Goal: Check status: Check status

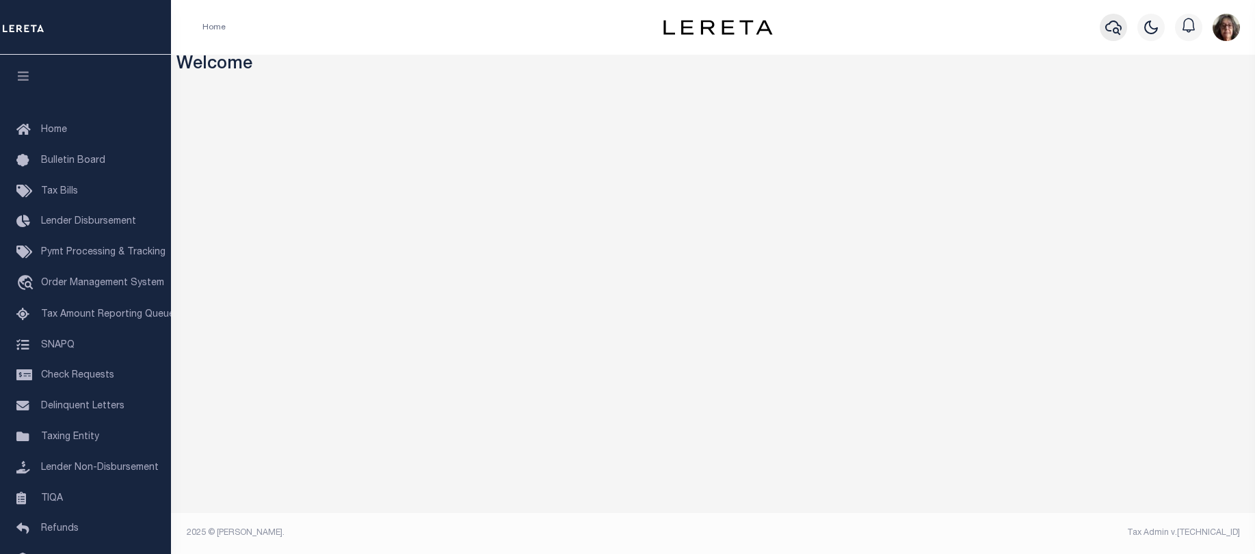
click at [1117, 29] on icon "button" at bounding box center [1113, 27] width 16 height 16
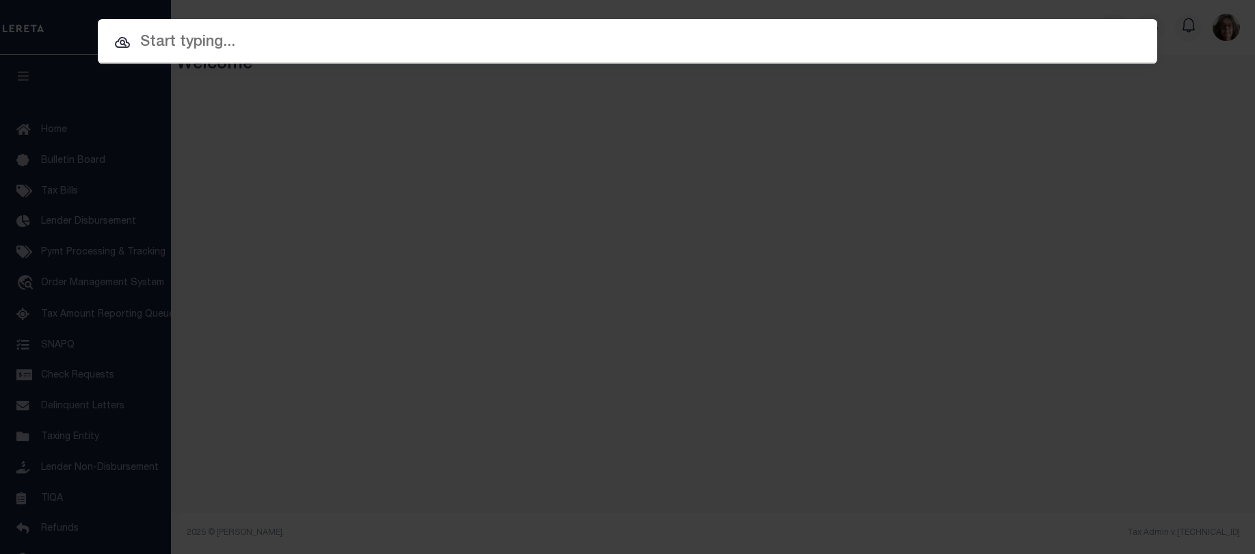
paste input "4006200029491"
type input "4006200029491"
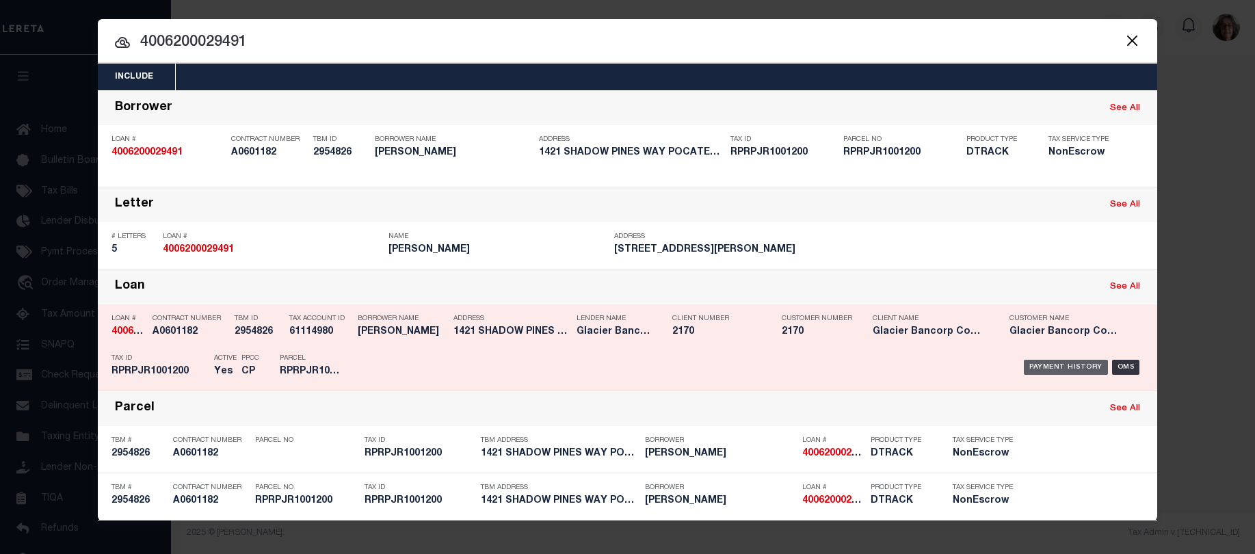
click at [1043, 370] on div "Payment History" at bounding box center [1065, 367] width 84 height 15
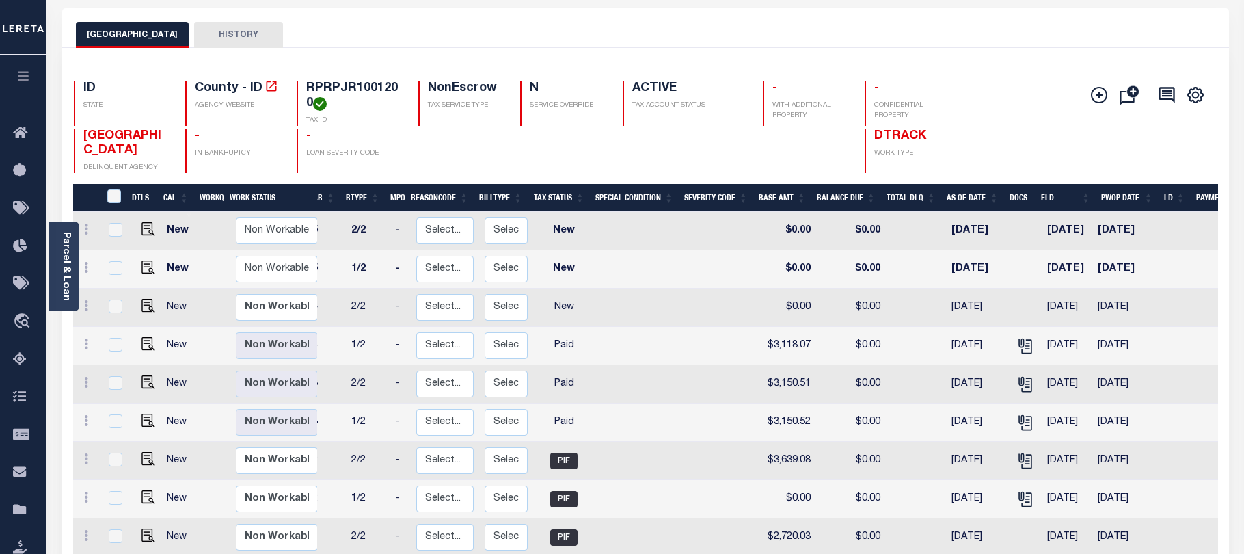
scroll to position [36, 0]
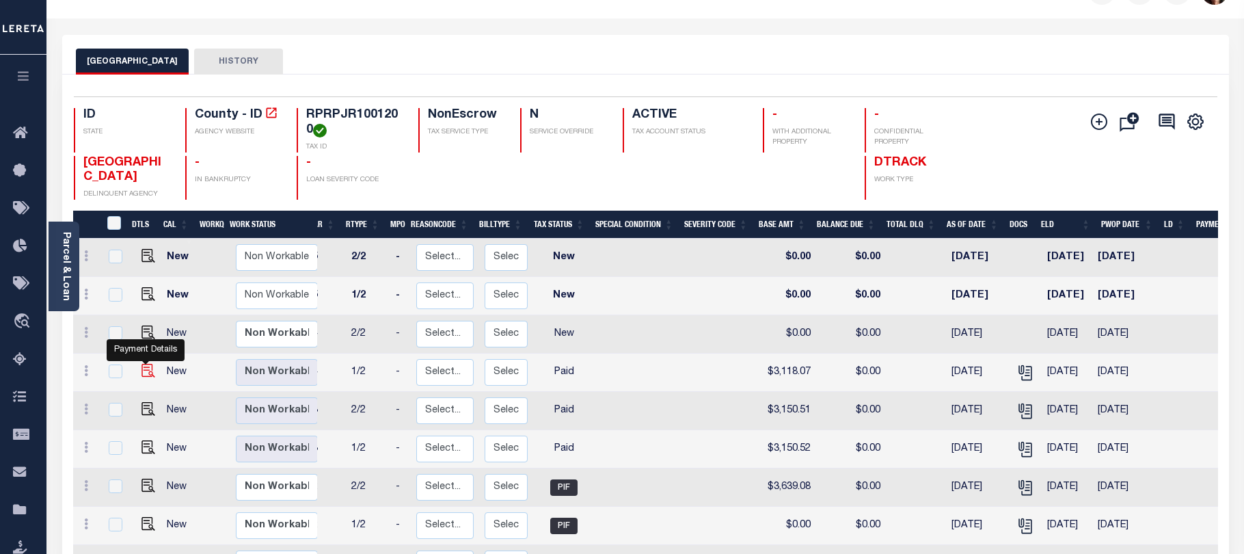
click at [145, 373] on img "" at bounding box center [149, 371] width 14 height 14
checkbox input "true"
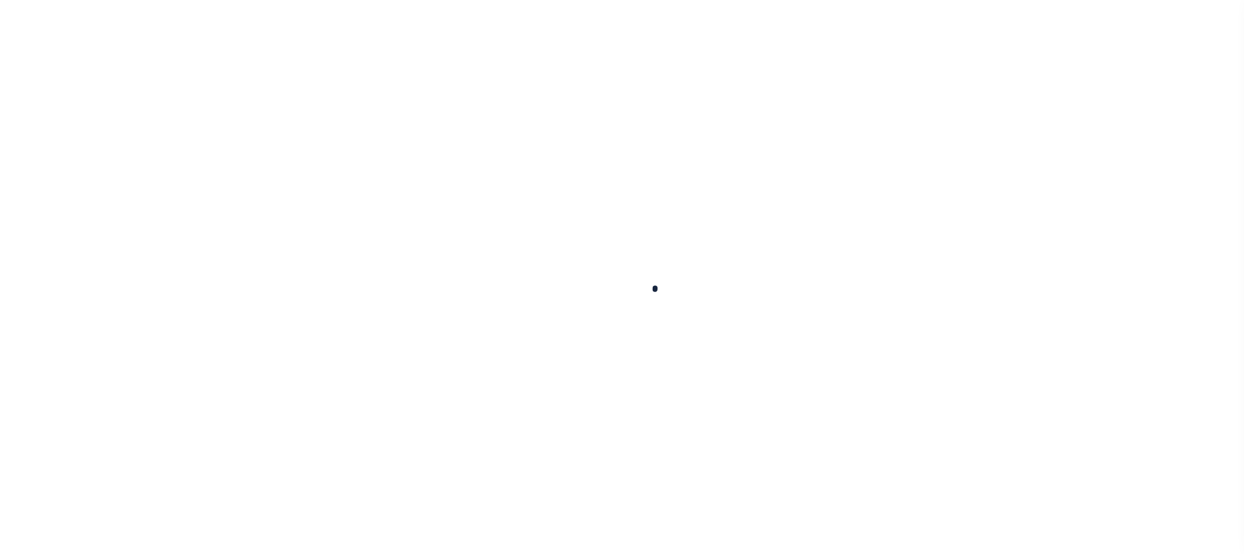
checkbox input "false"
type textarea "Per Mia at the tax office this is paid - bj"
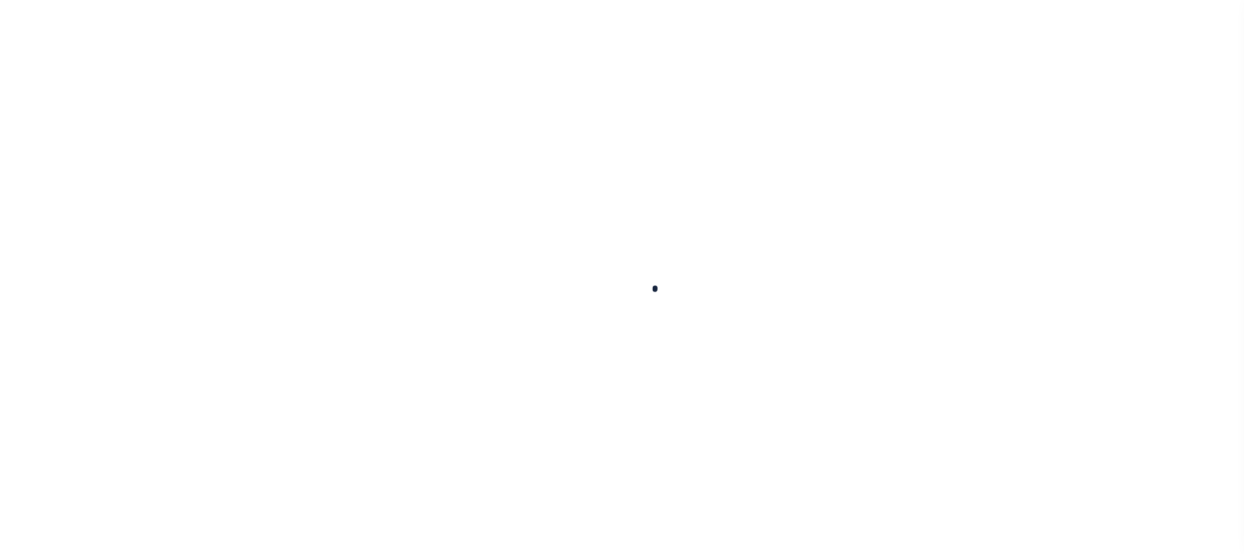
type input "05/31/2025"
type input "09/05/2025"
select select "PYD"
type input "$3,118.07"
type input "$220.25"
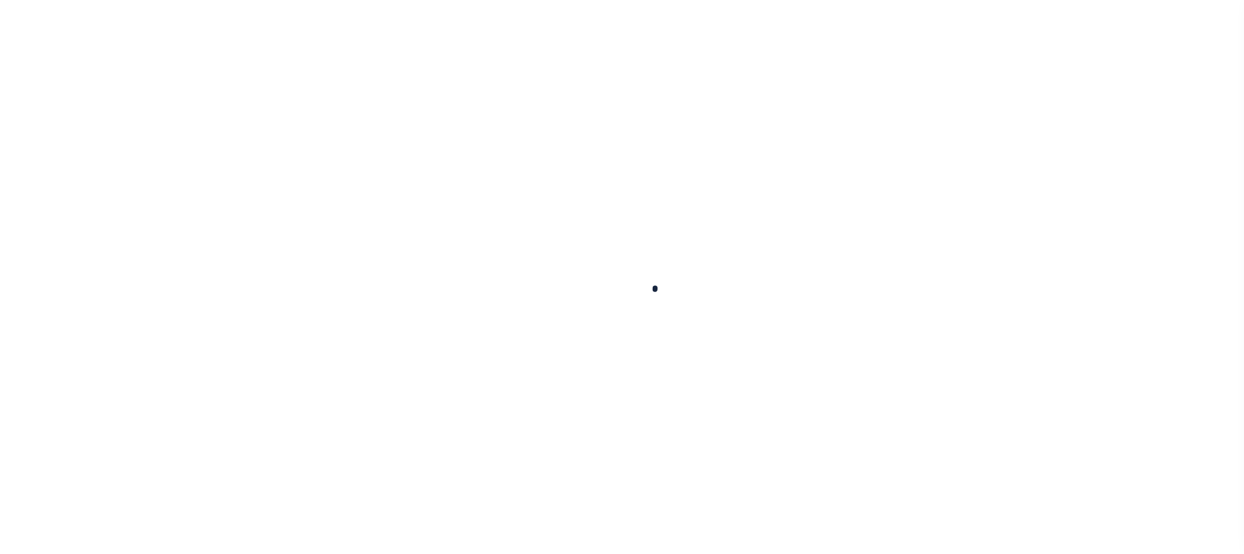
type input "$0"
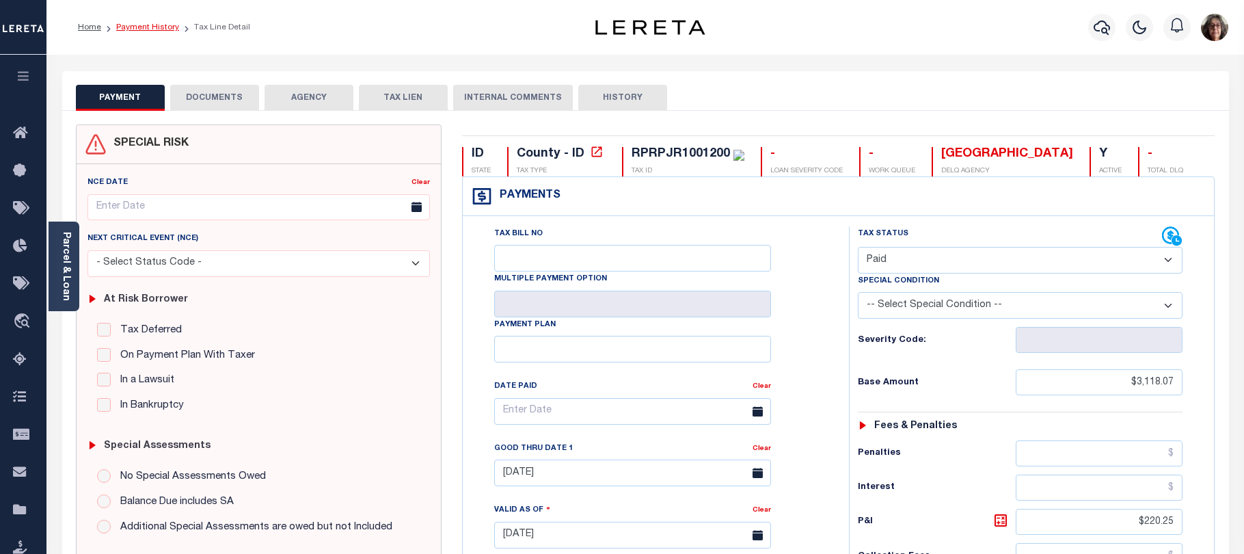
click at [150, 28] on link "Payment History" at bounding box center [147, 27] width 63 height 8
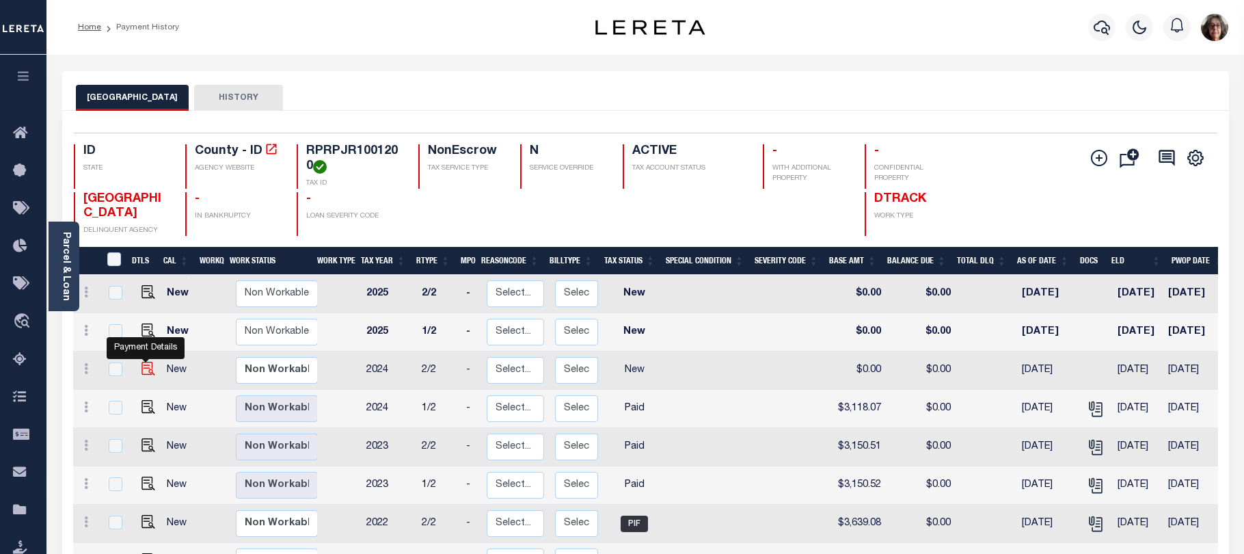
click at [146, 371] on img "" at bounding box center [149, 369] width 14 height 14
checkbox input "true"
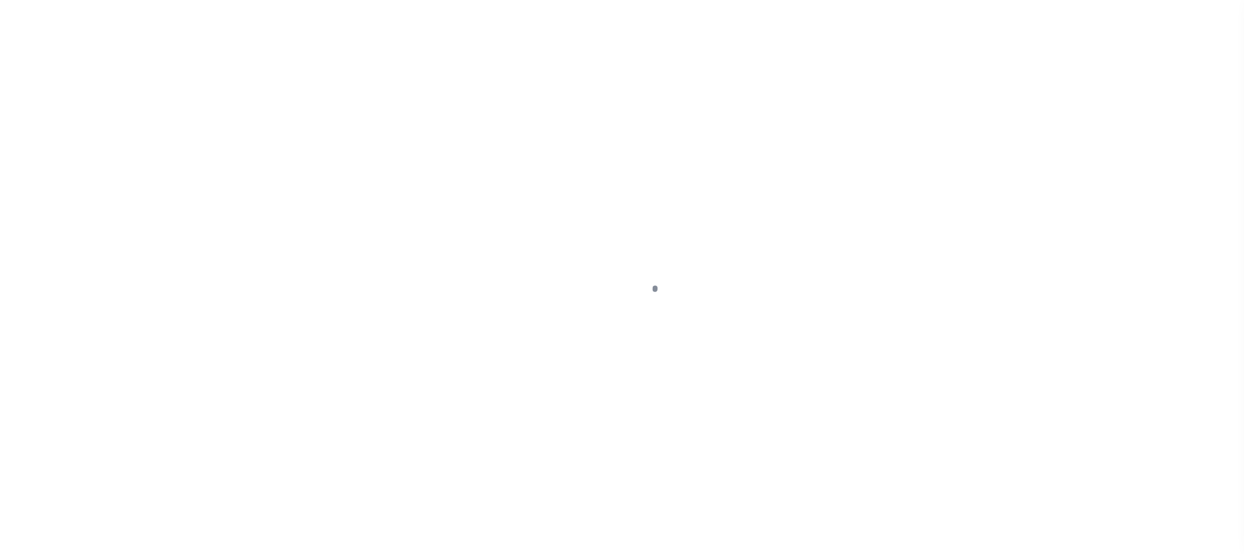
select select "NW2"
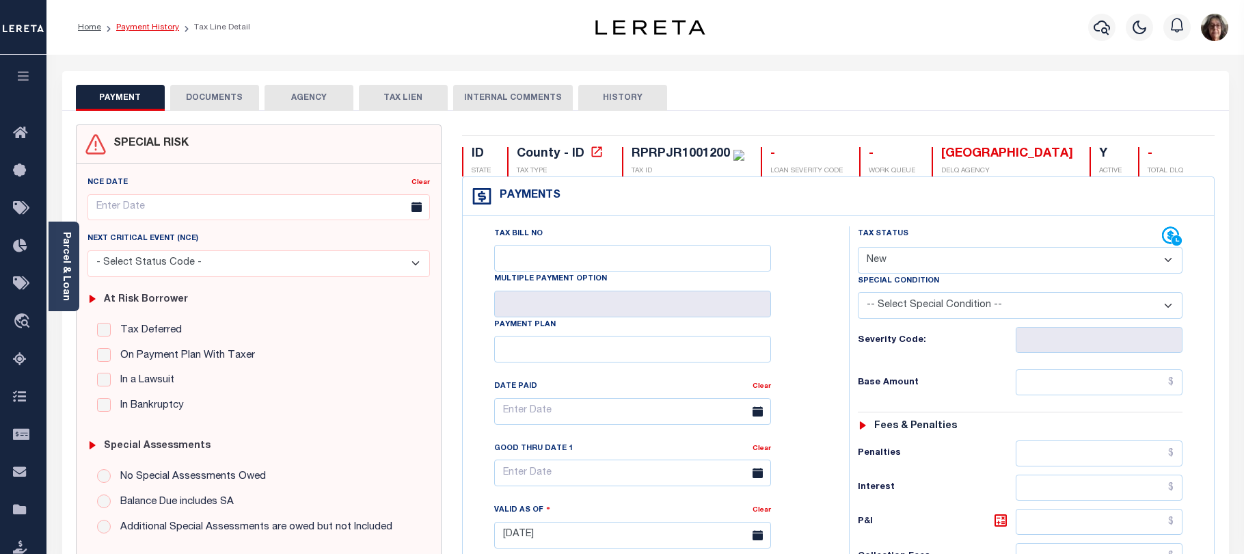
click at [145, 27] on link "Payment History" at bounding box center [147, 27] width 63 height 8
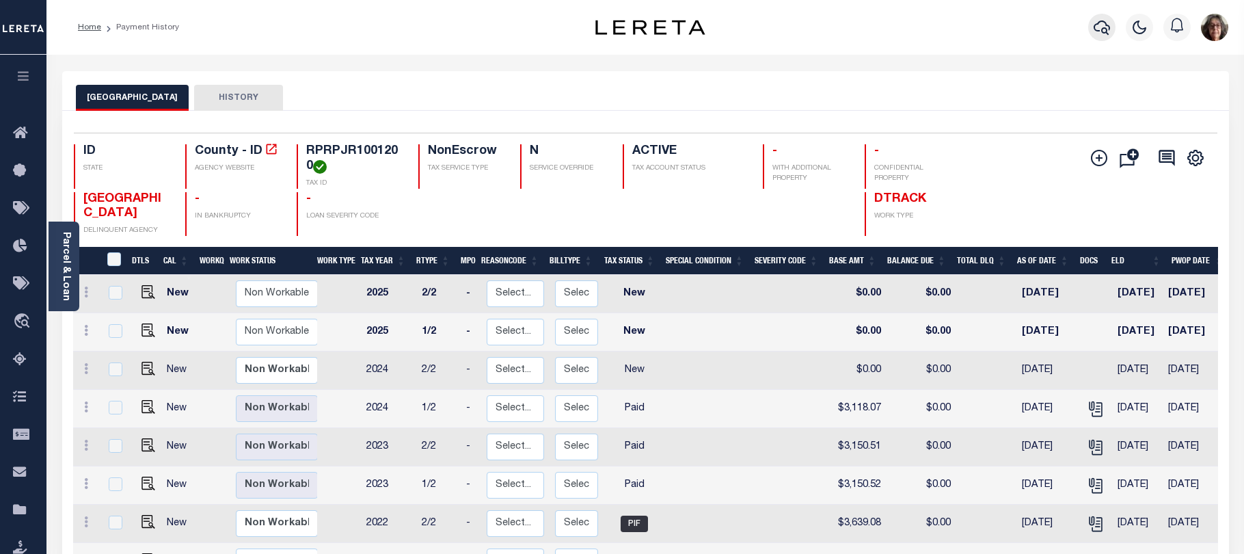
click at [1103, 32] on icon "button" at bounding box center [1102, 27] width 16 height 16
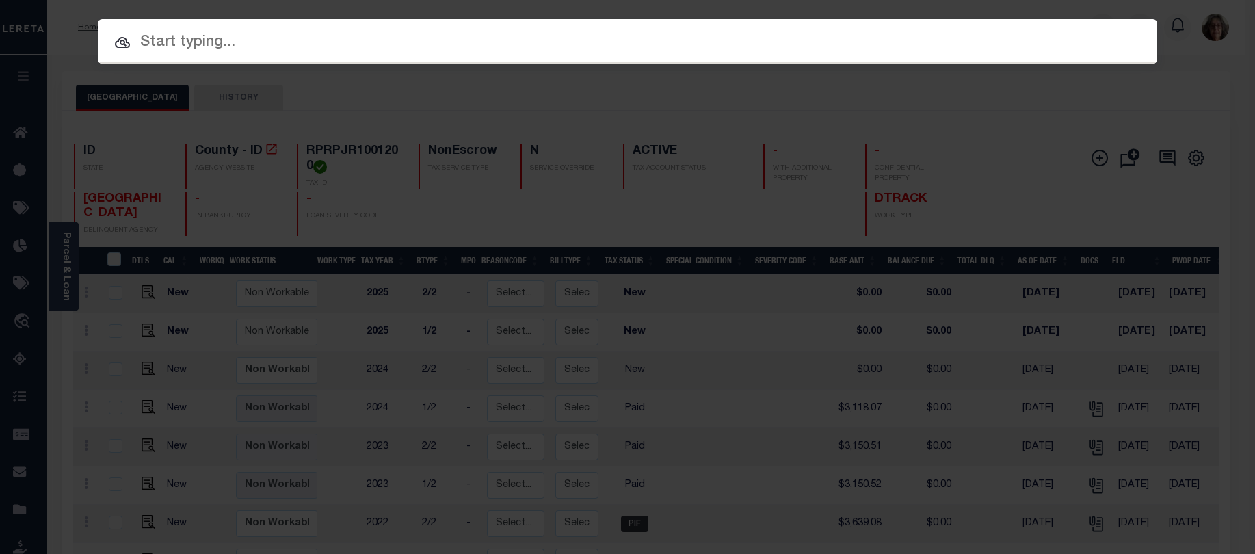
paste input "4009200030691"
type input "4009200030691"
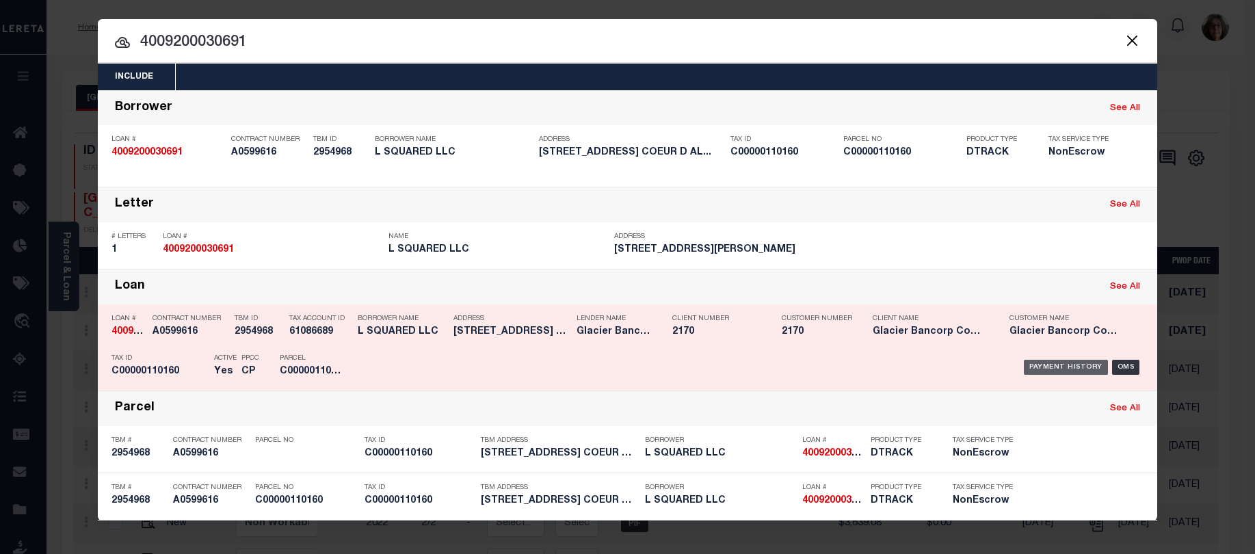
click at [1077, 366] on div "Payment History" at bounding box center [1065, 367] width 84 height 15
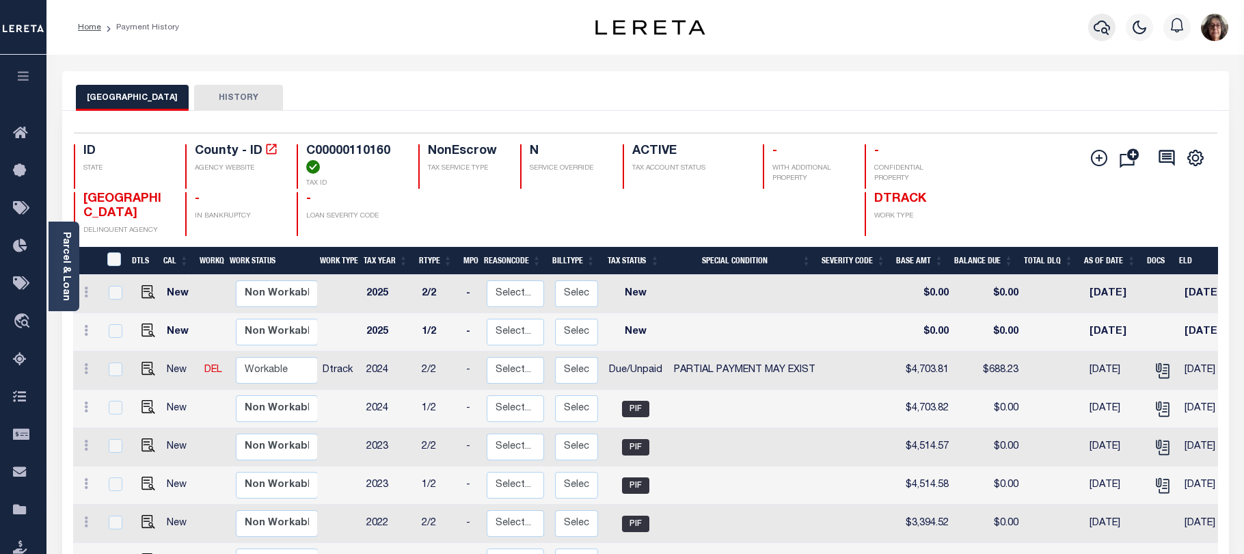
click at [1104, 28] on icon "button" at bounding box center [1102, 27] width 16 height 16
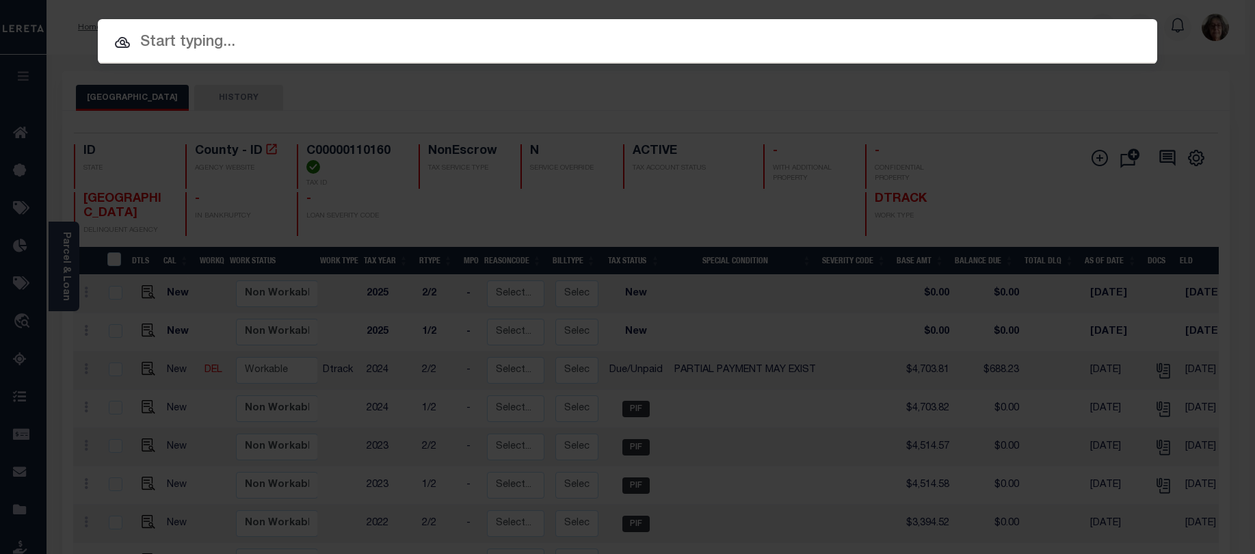
paste input "4301220009299"
type input "4301220009299"
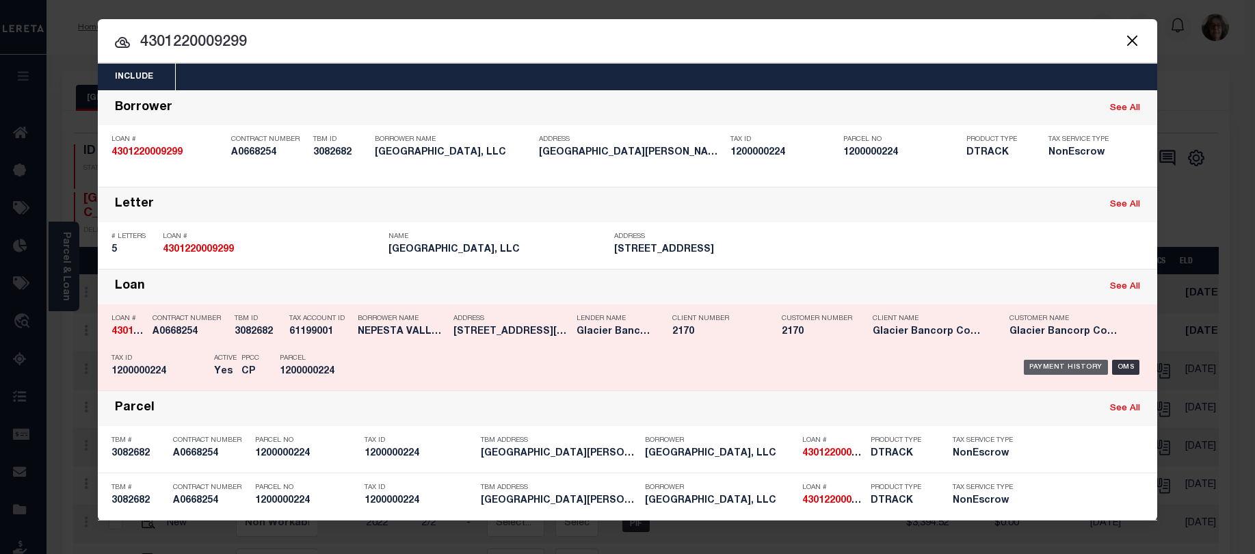
click at [1058, 367] on div "Payment History" at bounding box center [1065, 367] width 84 height 15
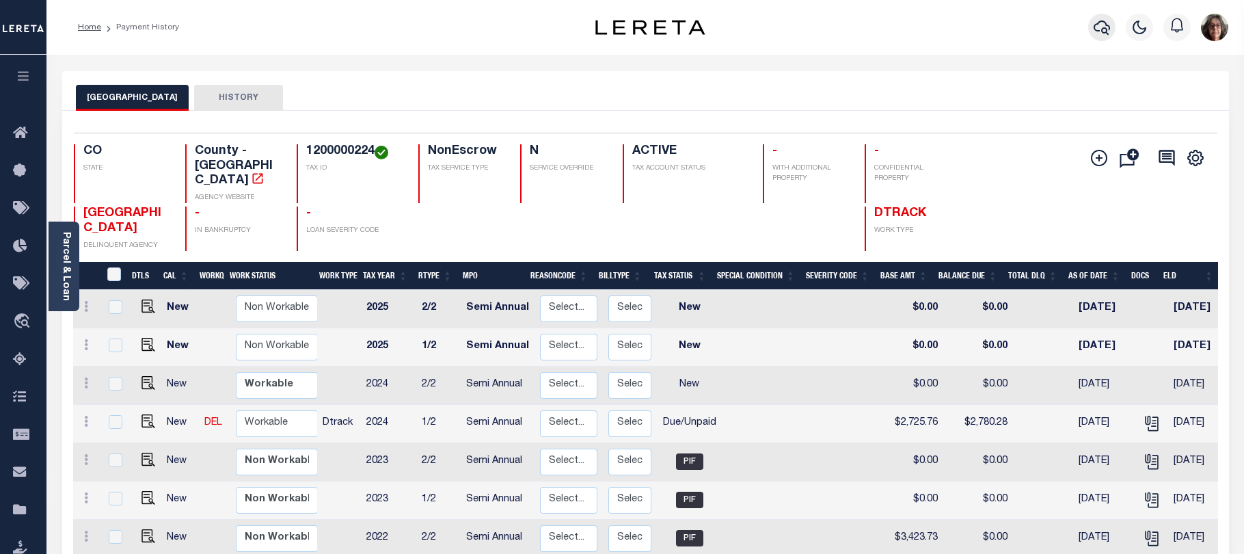
click at [1104, 28] on icon "button" at bounding box center [1102, 27] width 16 height 16
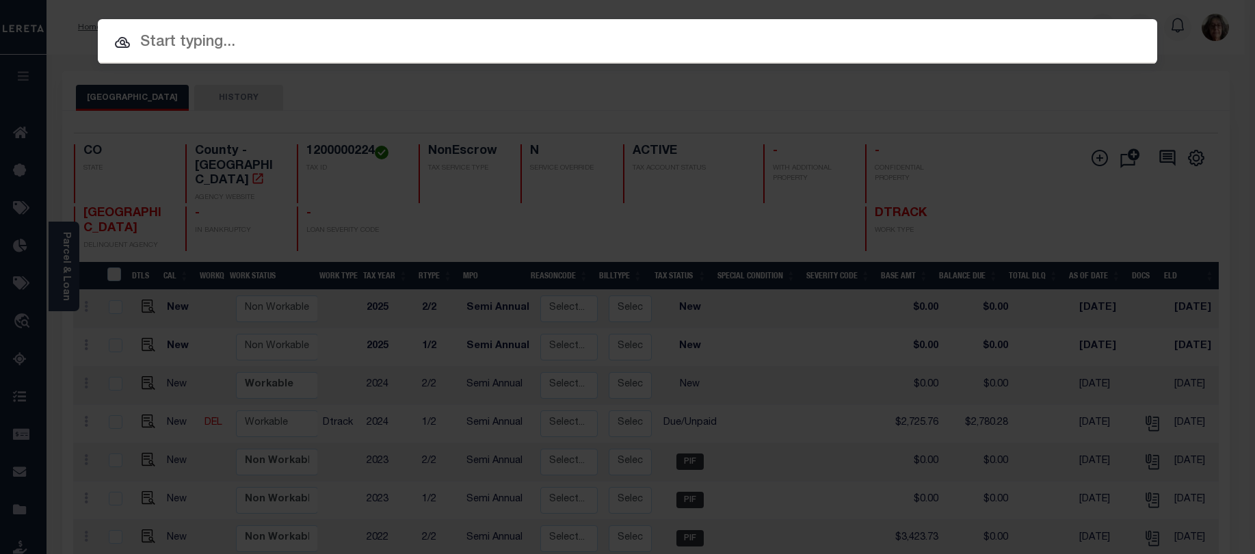
paste input "3207225060626"
type input "3207225060626"
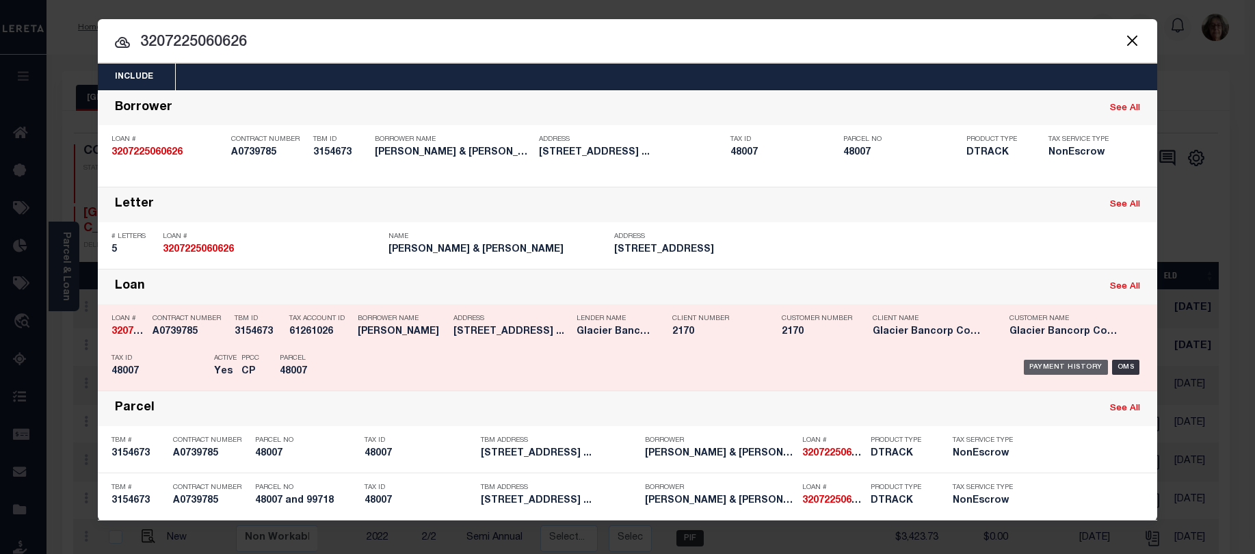
click at [1063, 371] on div "Payment History" at bounding box center [1065, 367] width 84 height 15
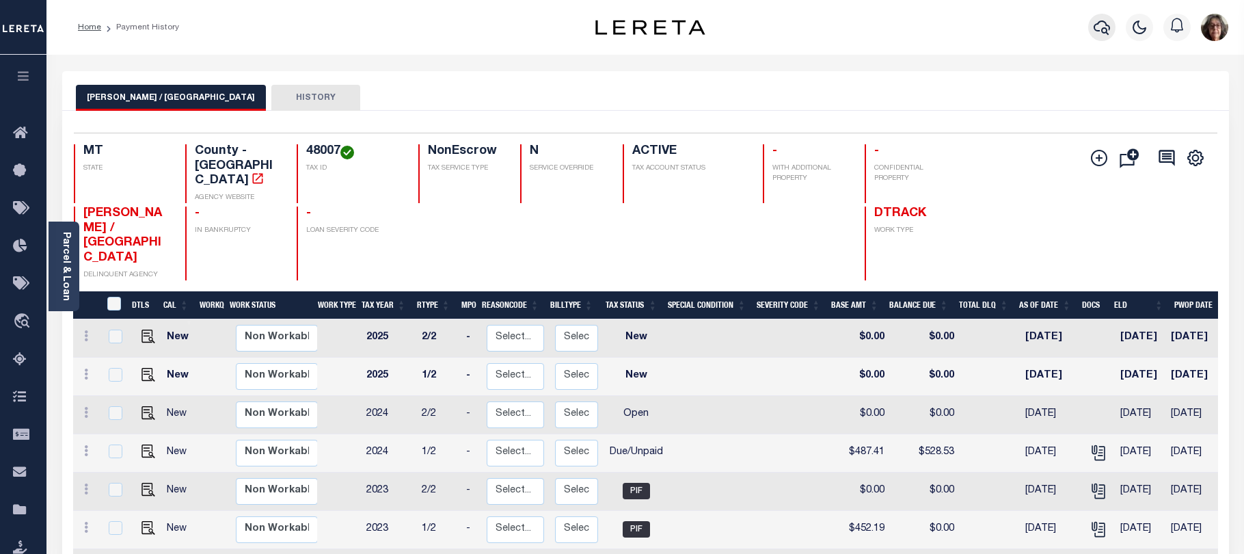
click at [1103, 31] on icon "button" at bounding box center [1102, 28] width 16 height 14
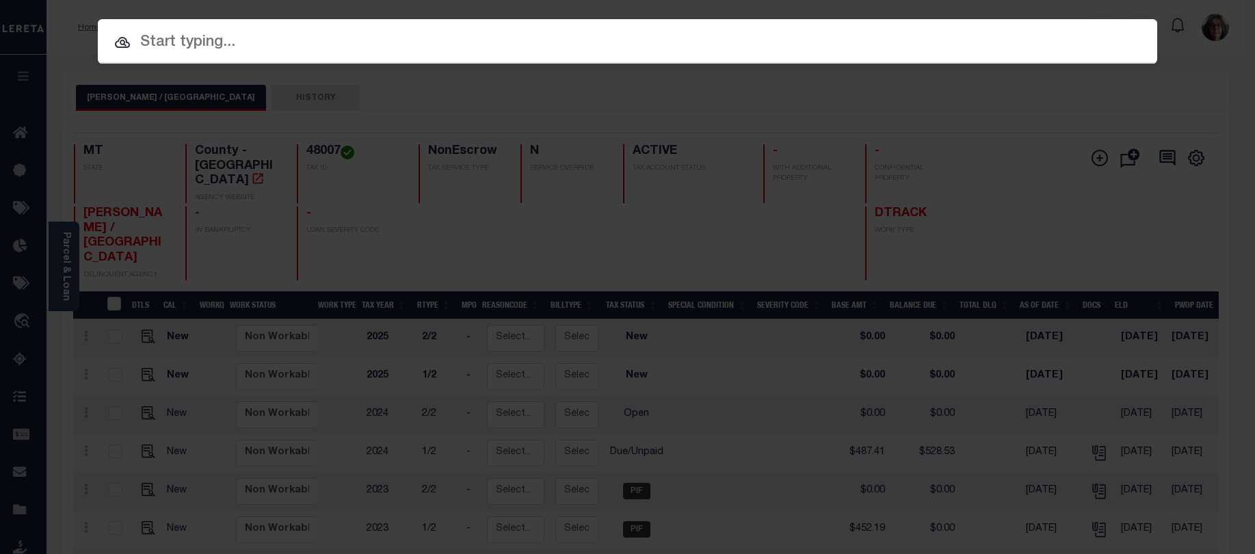
paste input "4210230013782"
type input "4210230013782"
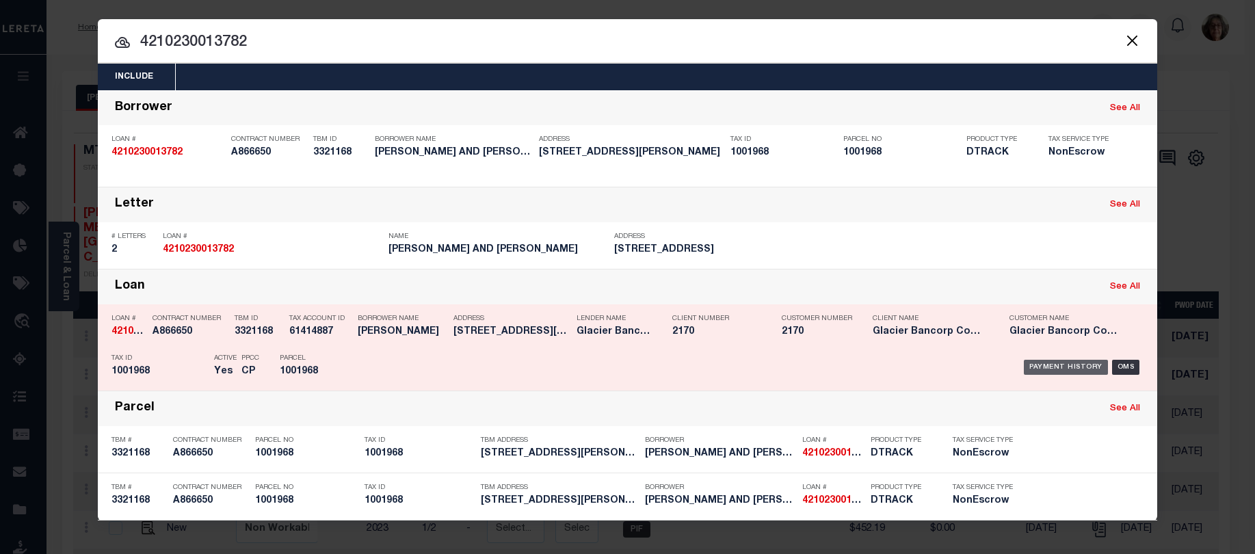
click at [1066, 368] on div "Payment History" at bounding box center [1065, 367] width 84 height 15
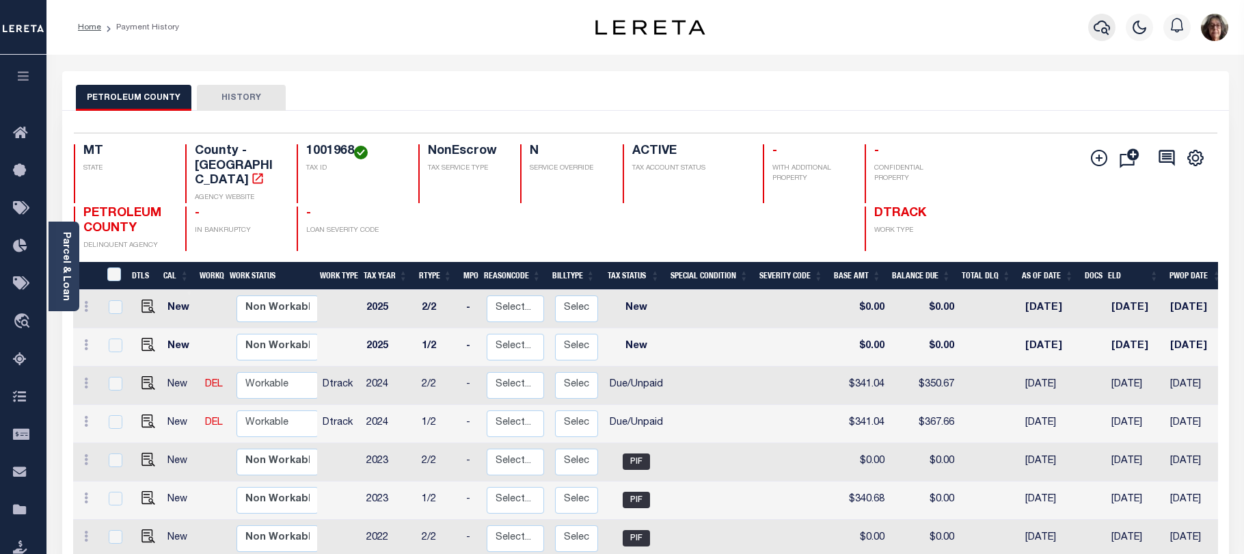
click at [1101, 29] on icon "button" at bounding box center [1102, 27] width 16 height 16
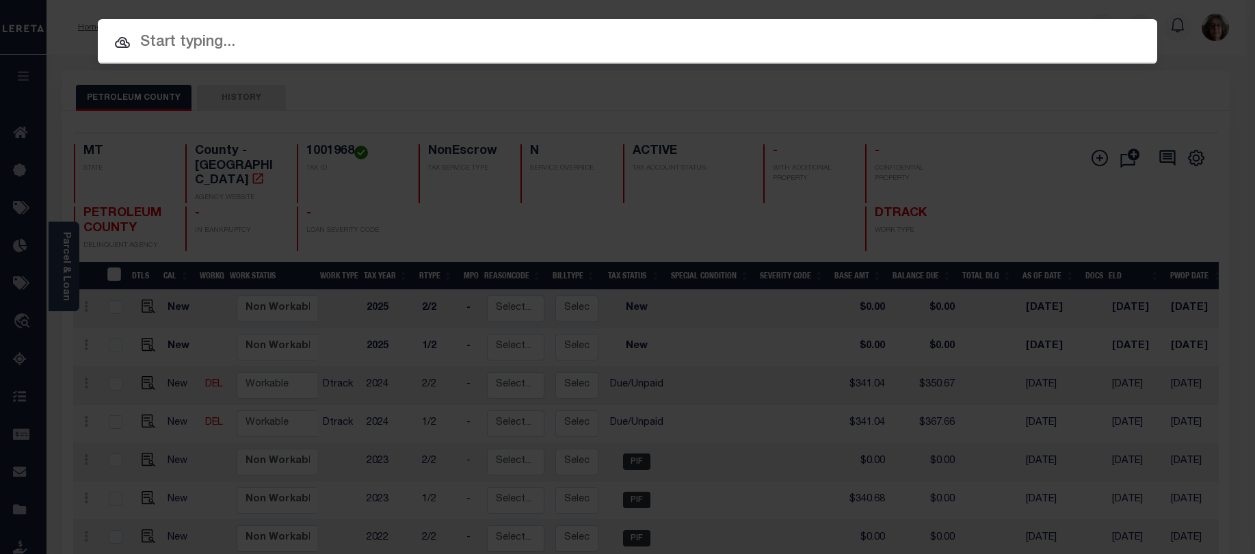
paste input "4001240048307"
type input "4001240048307"
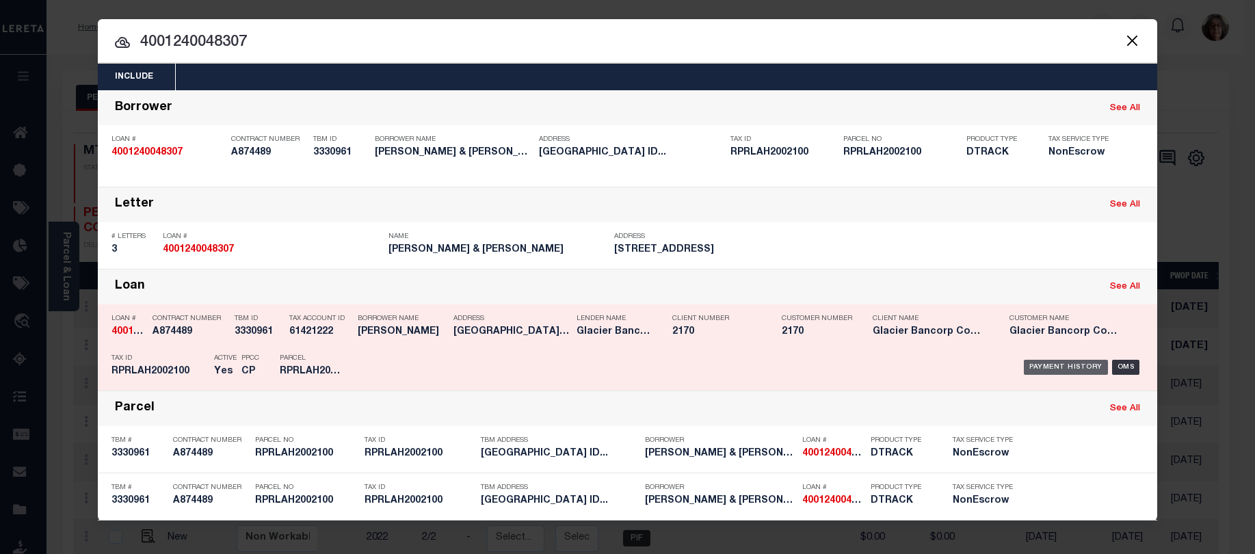
click at [1071, 367] on div "Payment History" at bounding box center [1065, 367] width 84 height 15
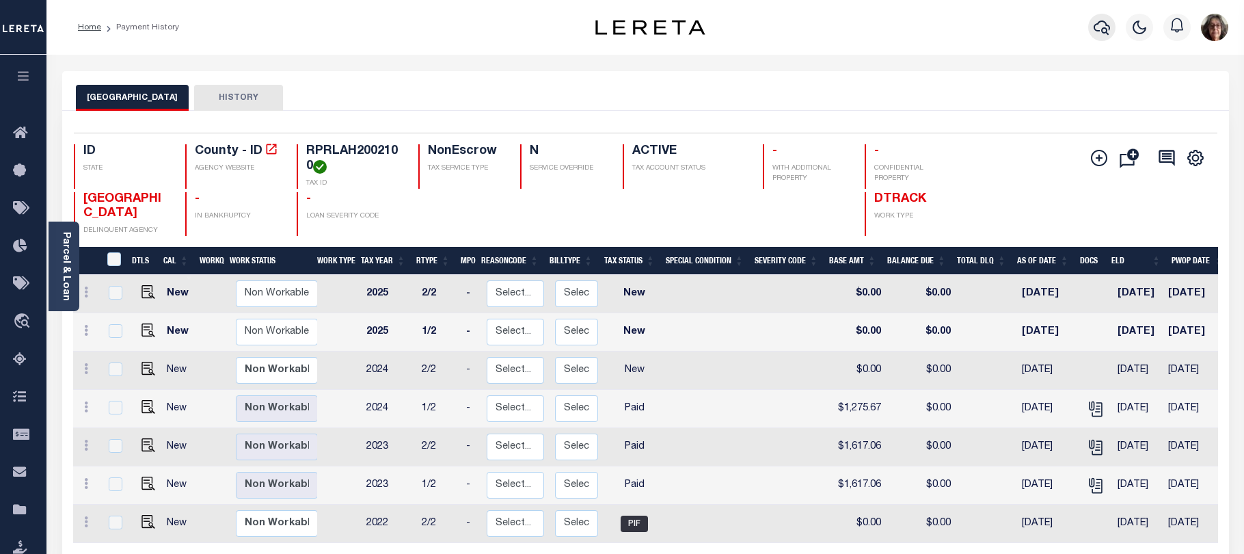
click at [1101, 27] on icon "button" at bounding box center [1102, 27] width 16 height 16
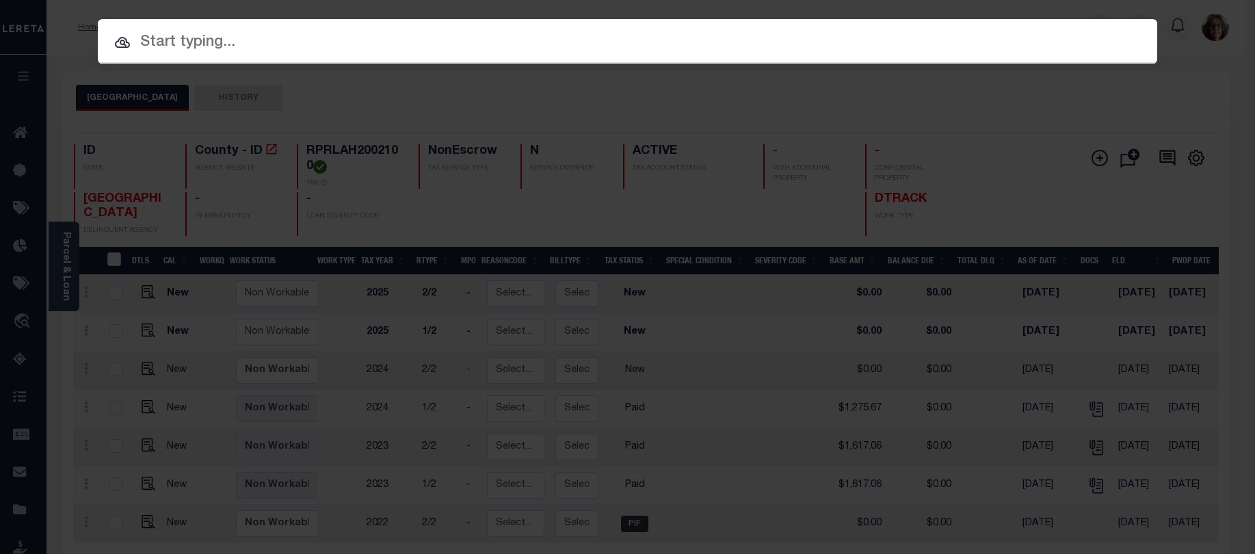
paste input "4006200029491"
type input "4006200029491"
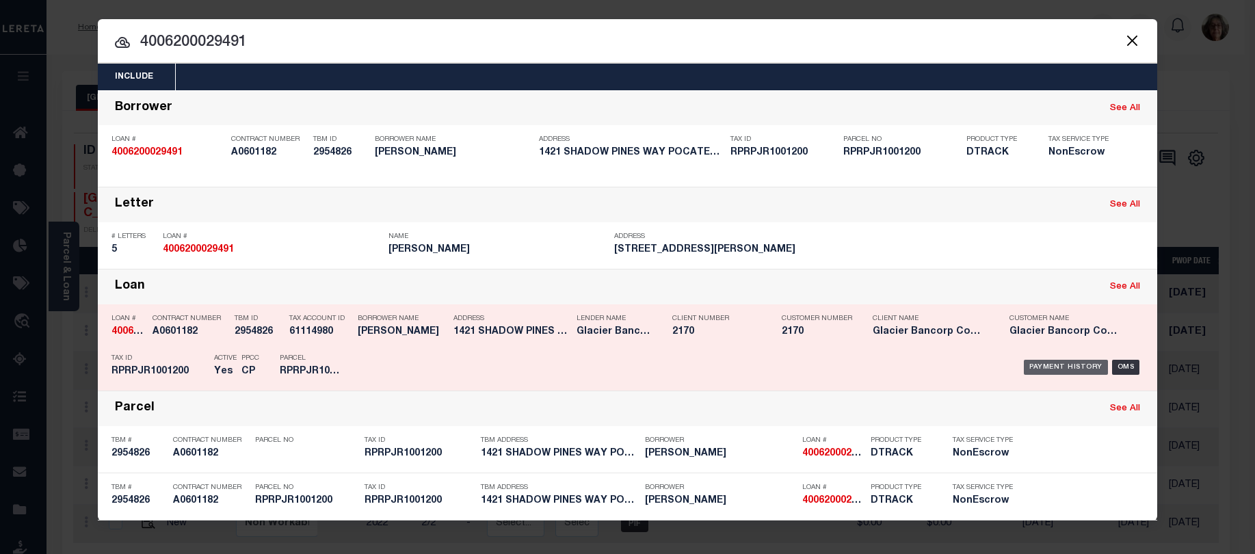
click at [1072, 370] on div "Payment History" at bounding box center [1065, 367] width 84 height 15
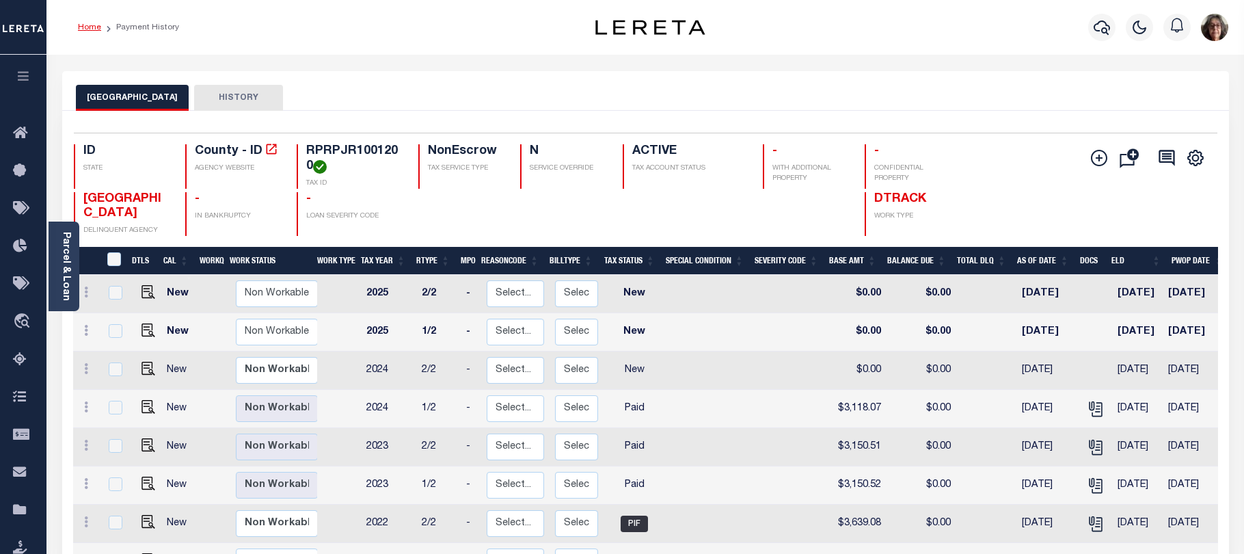
click at [88, 25] on link "Home" at bounding box center [89, 27] width 23 height 8
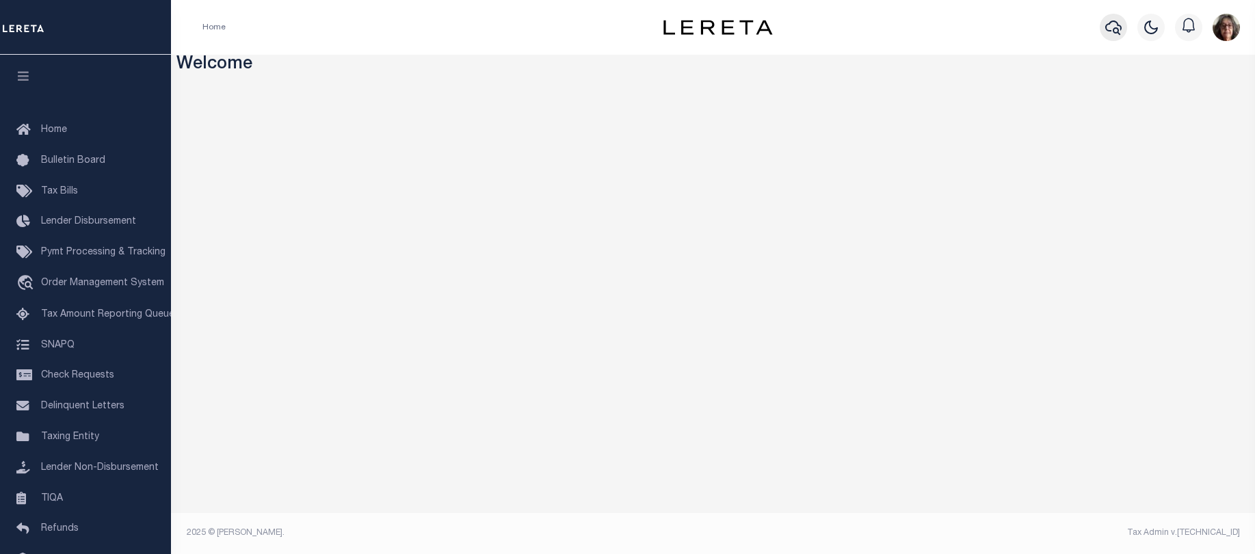
click at [1110, 25] on icon "button" at bounding box center [1113, 27] width 16 height 16
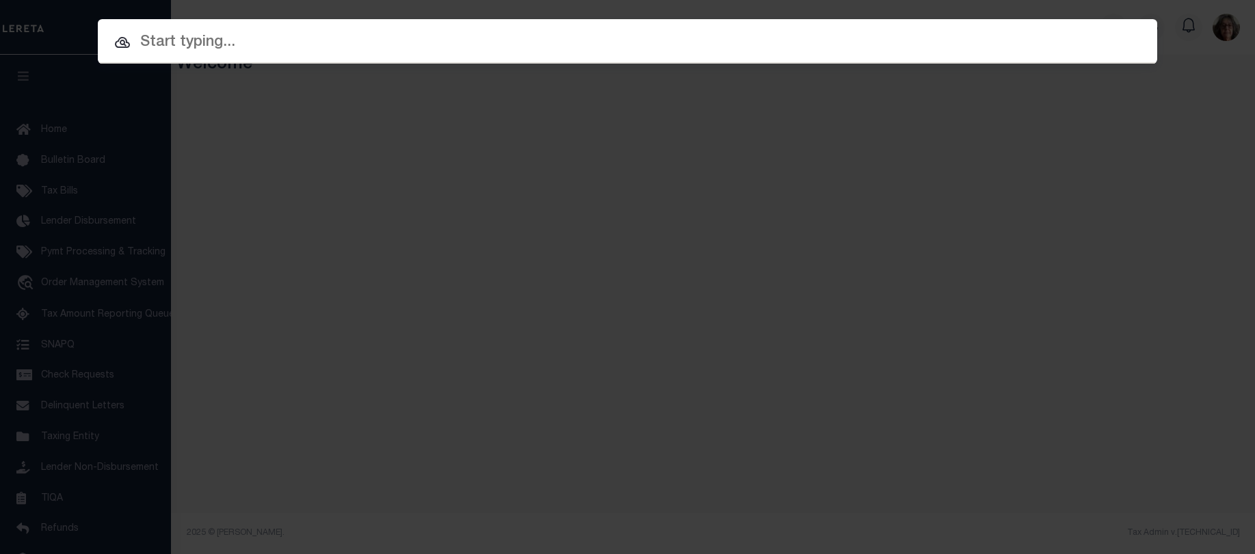
paste input "210003819000"
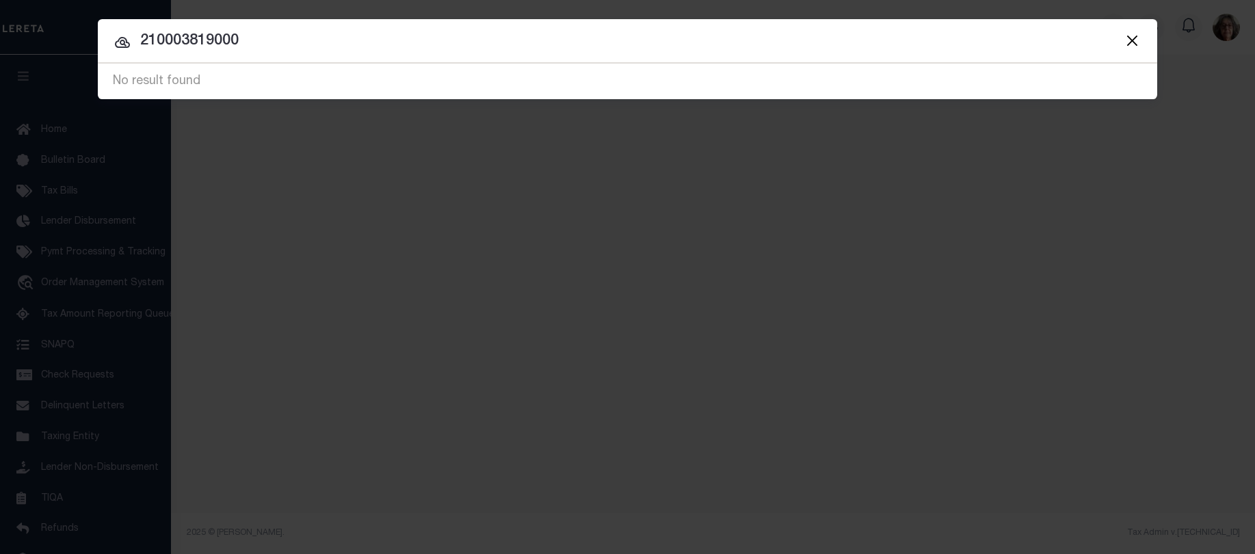
click at [1136, 39] on button "Close" at bounding box center [1132, 40] width 18 height 18
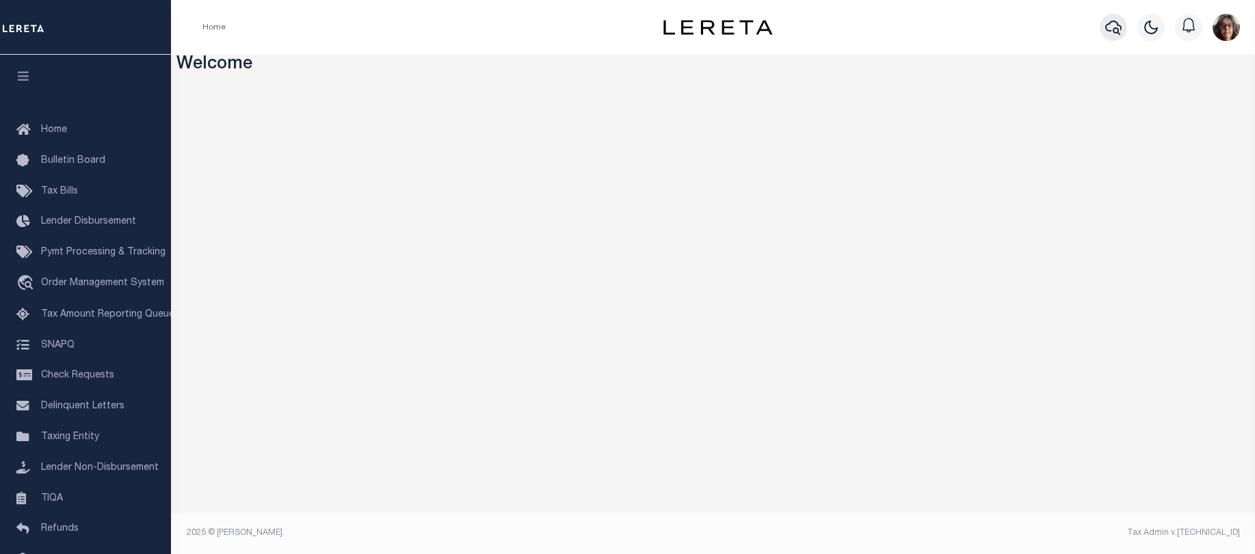
click at [1108, 25] on icon "button" at bounding box center [1113, 28] width 16 height 14
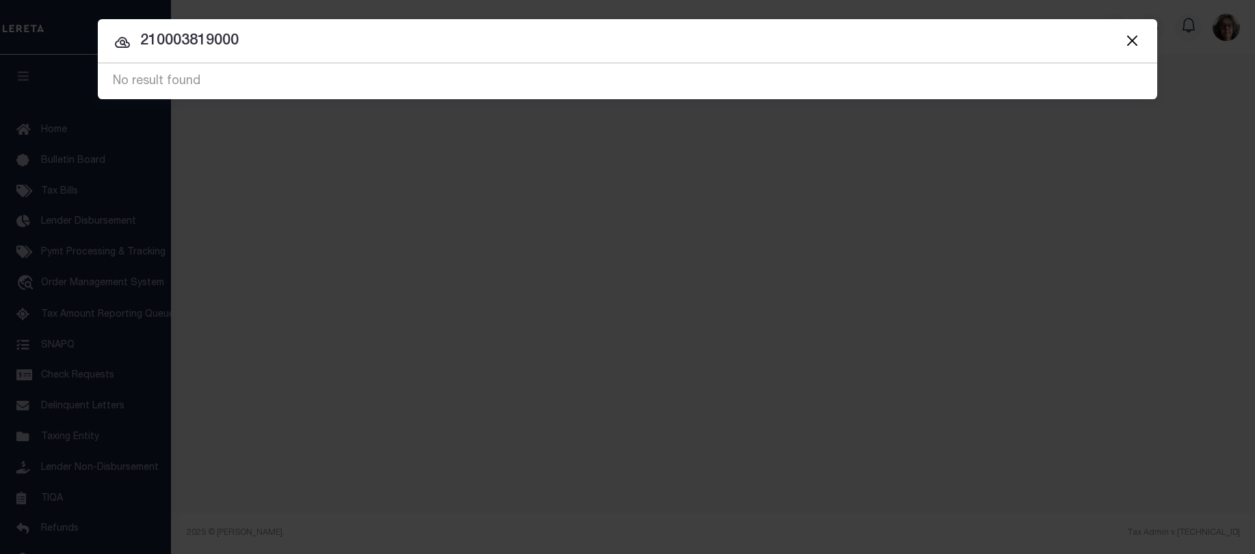
drag, startPoint x: 142, startPoint y: 40, endPoint x: 264, endPoint y: 40, distance: 122.4
click at [264, 40] on input "210003819000" at bounding box center [627, 41] width 1059 height 24
paste input "40021611.001"
type input "240021611.001"
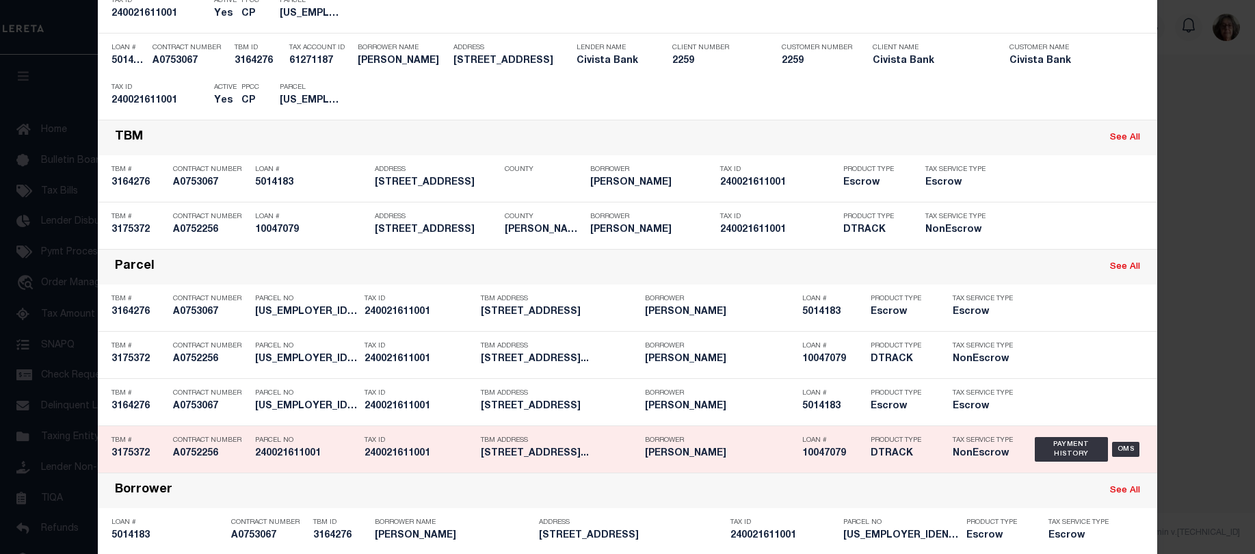
scroll to position [205, 0]
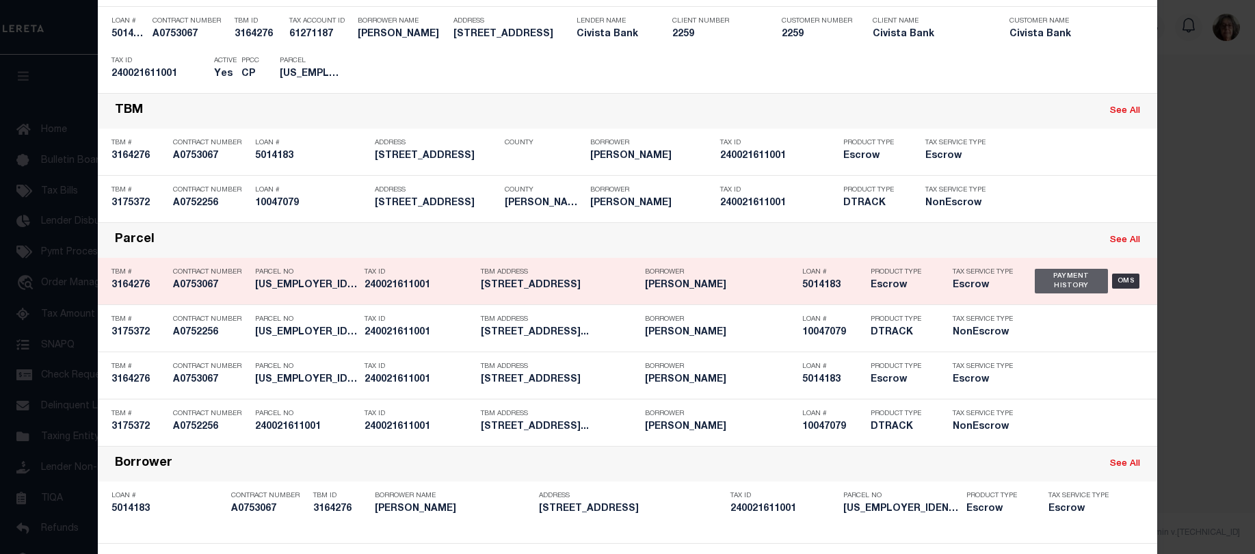
click at [1047, 283] on div "Payment History" at bounding box center [1070, 281] width 73 height 25
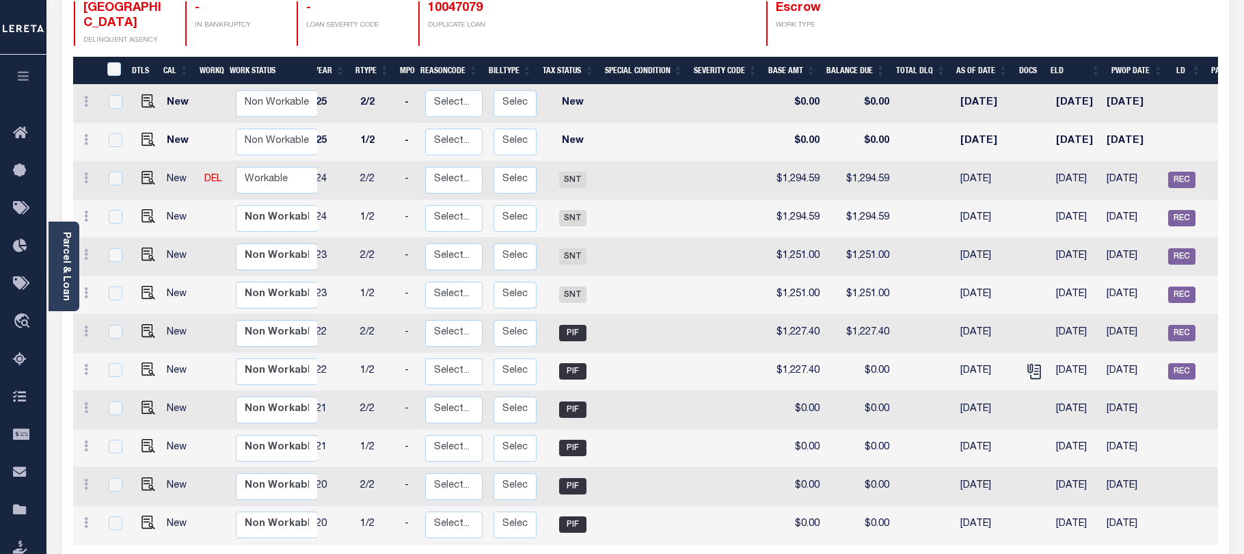
scroll to position [0, 18]
